Goal: Find contact information: Obtain details needed to contact an individual or organization

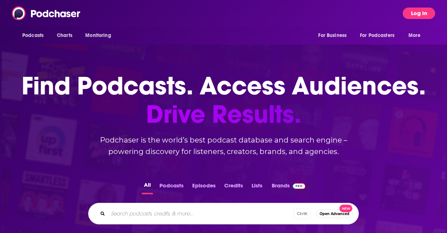
click at [420, 14] on button "Log In" at bounding box center [418, 14] width 32 height 12
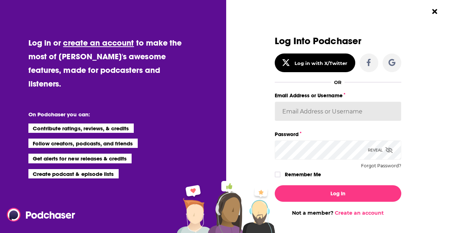
drag, startPoint x: 306, startPoint y: 113, endPoint x: 318, endPoint y: 118, distance: 12.8
click at [306, 113] on input "Email Address or Username" at bounding box center [338, 111] width 127 height 19
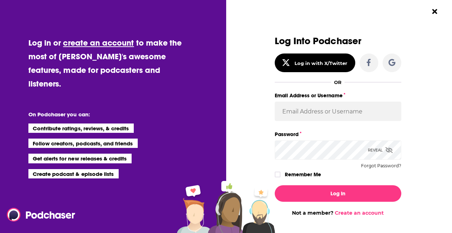
click at [237, 140] on div "Dialog" at bounding box center [211, 126] width 127 height 181
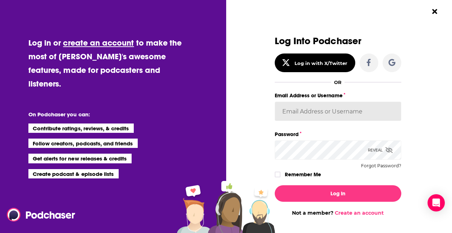
click at [308, 112] on input "Email Address or Username" at bounding box center [338, 111] width 127 height 19
paste input "nshort92"
type input "nshort92"
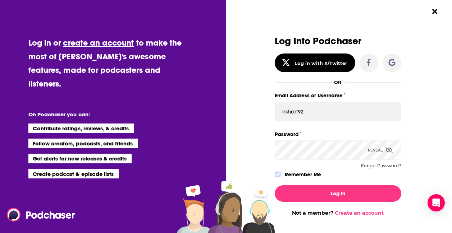
click at [276, 173] on icon "Dialog" at bounding box center [277, 175] width 4 height 4
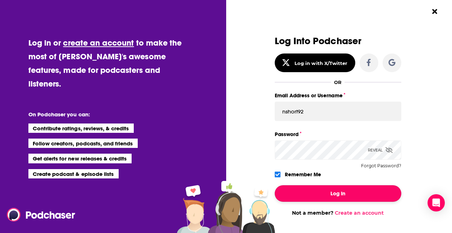
click at [335, 190] on button "Log In" at bounding box center [338, 194] width 127 height 17
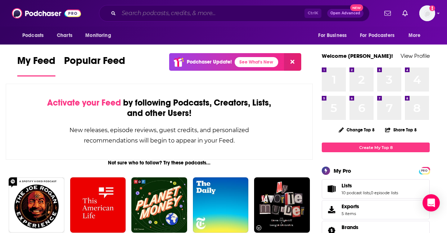
click at [148, 15] on input "Search podcasts, credits, & more..." at bounding box center [212, 14] width 186 height 12
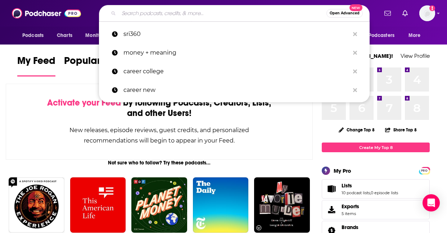
paste input "Merryn Talks Money"
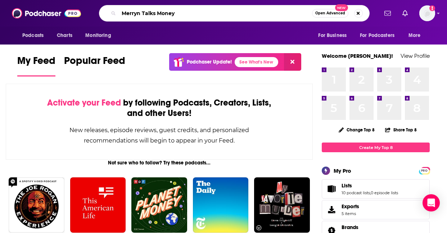
type input "Merryn Talks Money"
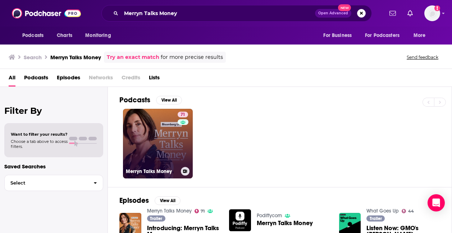
click at [168, 137] on link "71 Merryn Talks Money" at bounding box center [158, 144] width 70 height 70
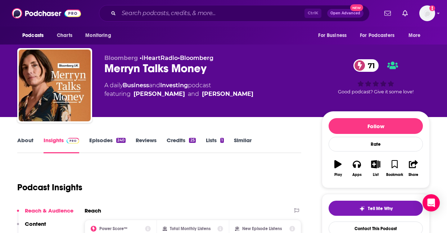
scroll to position [72, 0]
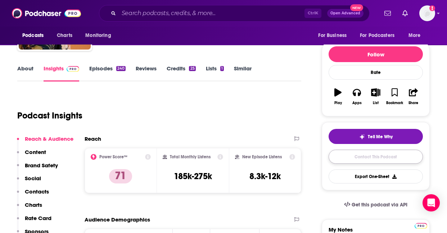
click at [356, 155] on link "Contact This Podcast" at bounding box center [375, 157] width 94 height 14
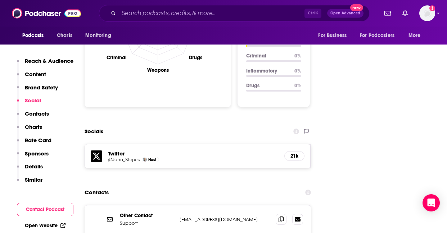
scroll to position [773, 0]
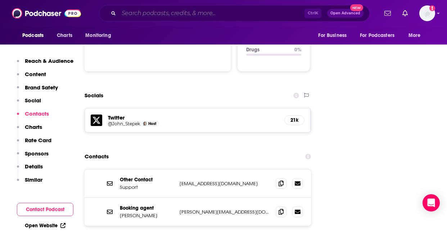
click at [161, 13] on input "Search podcasts, credits, & more..." at bounding box center [212, 14] width 186 height 12
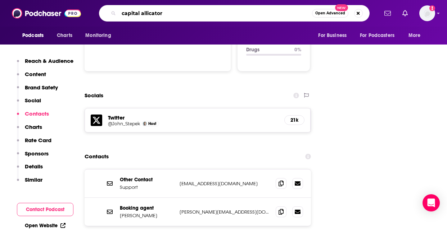
type input "capital allicators"
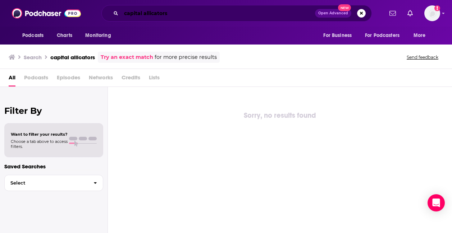
click at [179, 12] on input "capital allicators" at bounding box center [218, 14] width 194 height 12
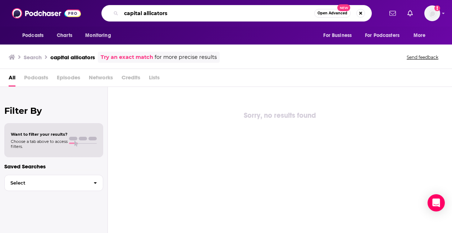
click at [151, 10] on input "capital allicators" at bounding box center [217, 14] width 193 height 12
drag, startPoint x: 156, startPoint y: 13, endPoint x: 279, endPoint y: 15, distance: 123.0
type input "capital allocators"
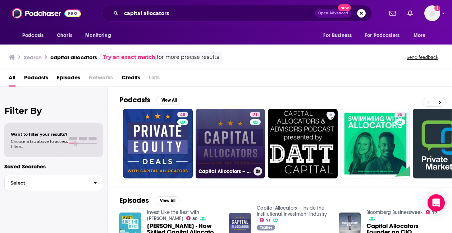
click at [216, 125] on link "71 Capital Allocators – Inside the Institutional Investment Industry" at bounding box center [231, 144] width 70 height 70
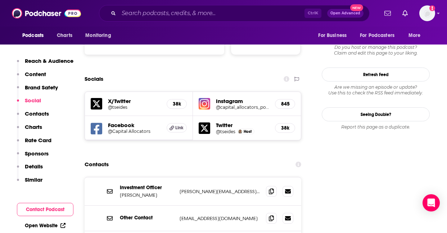
scroll to position [827, 0]
